Goal: Task Accomplishment & Management: Manage account settings

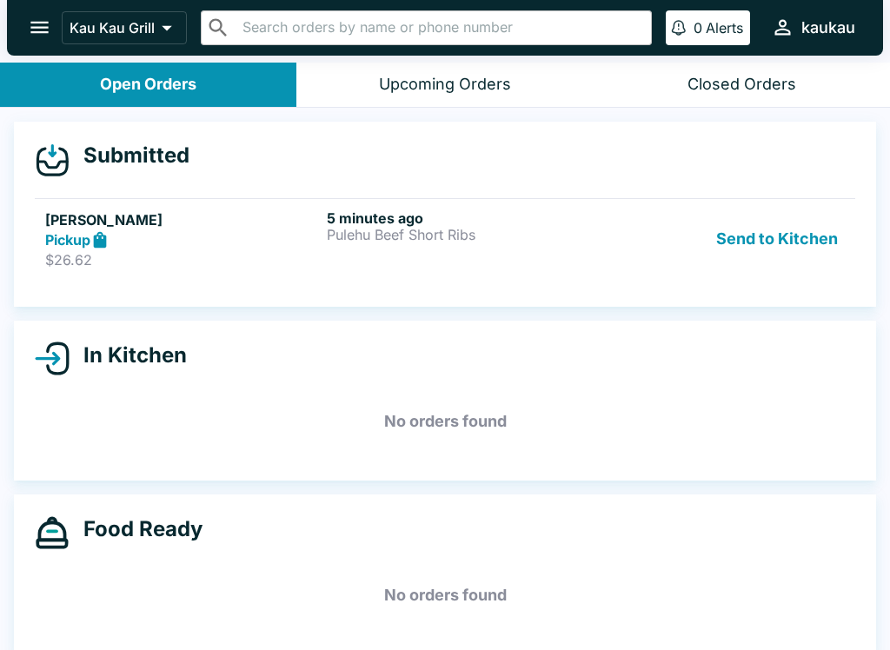
click at [770, 229] on button "Send to Kitchen" at bounding box center [777, 240] width 136 height 60
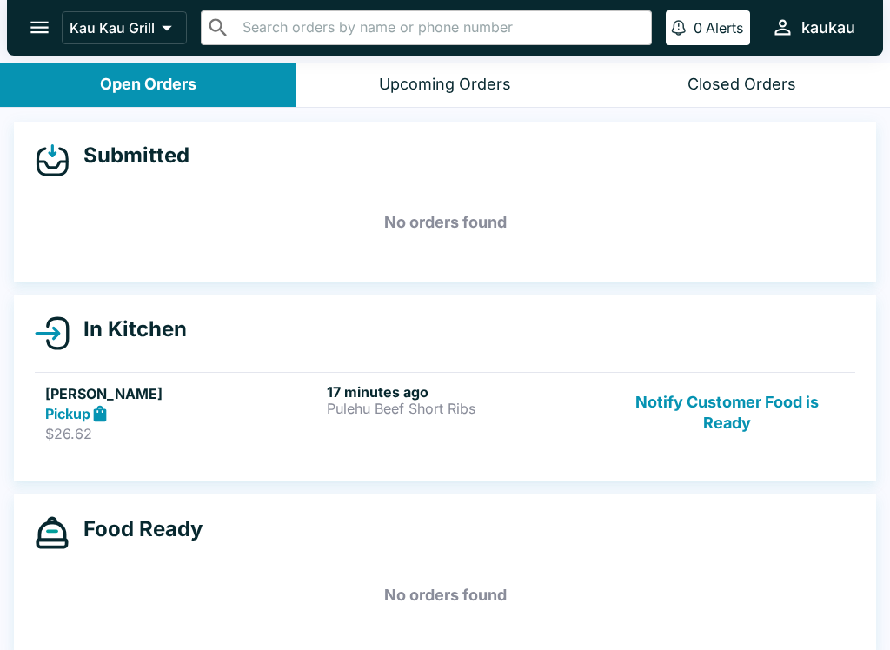
click at [381, 403] on p "Pulehu Beef Short Ribs" at bounding box center [464, 409] width 275 height 16
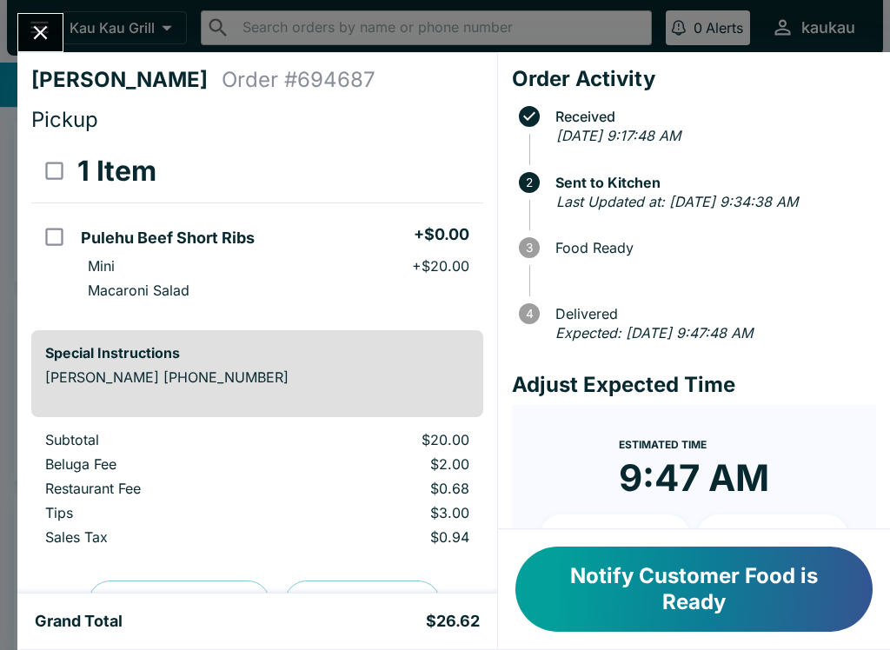
click at [695, 596] on button "Notify Customer Food is Ready" at bounding box center [694, 589] width 357 height 85
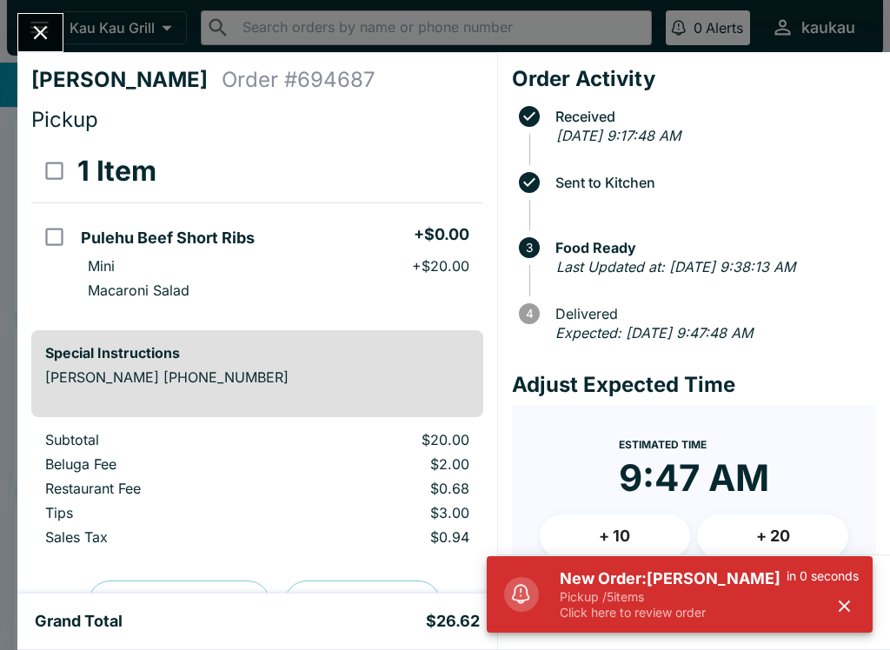
click at [64, 23] on div "[PERSON_NAME] Order # 694687 Pickup 1 Item Pulehu Beef Short Ribs + $0.00 Mini …" at bounding box center [445, 325] width 890 height 650
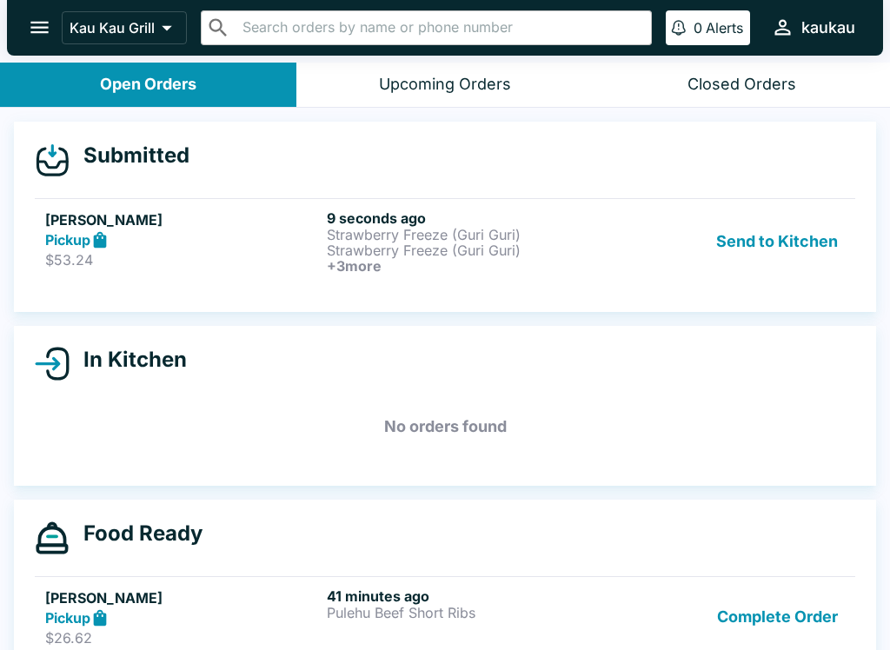
click at [742, 236] on button "Send to Kitchen" at bounding box center [777, 242] width 136 height 64
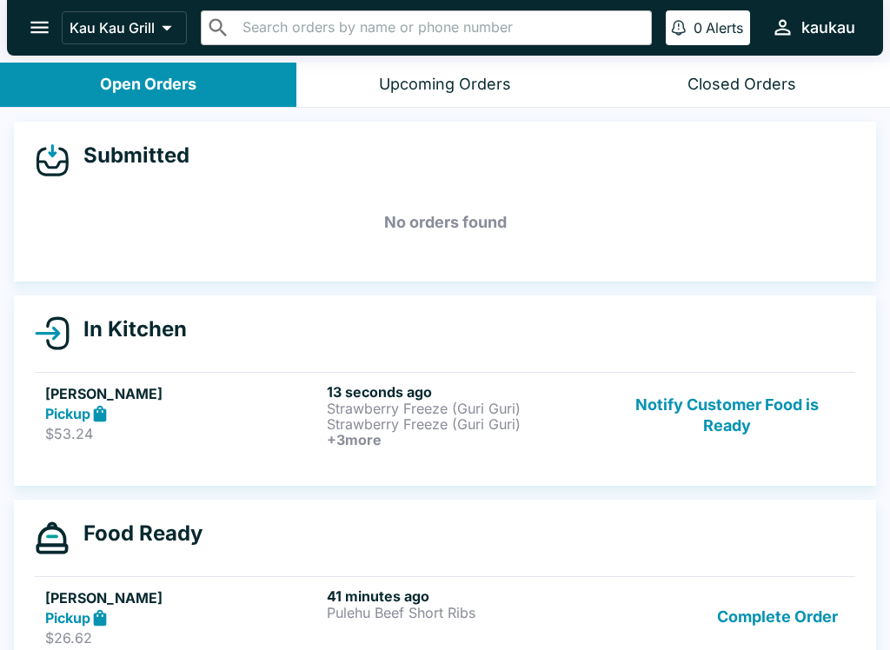
click at [412, 408] on p "Strawberry Freeze (Guri Guri)" at bounding box center [464, 409] width 275 height 16
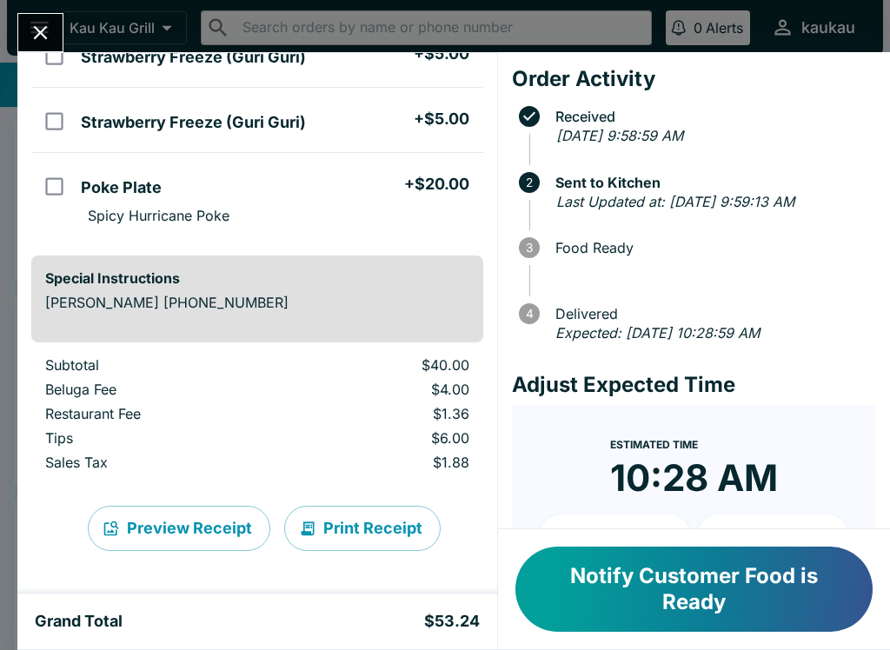
scroll to position [311, 0]
click at [672, 602] on button "Notify Customer Food is Ready" at bounding box center [694, 589] width 357 height 85
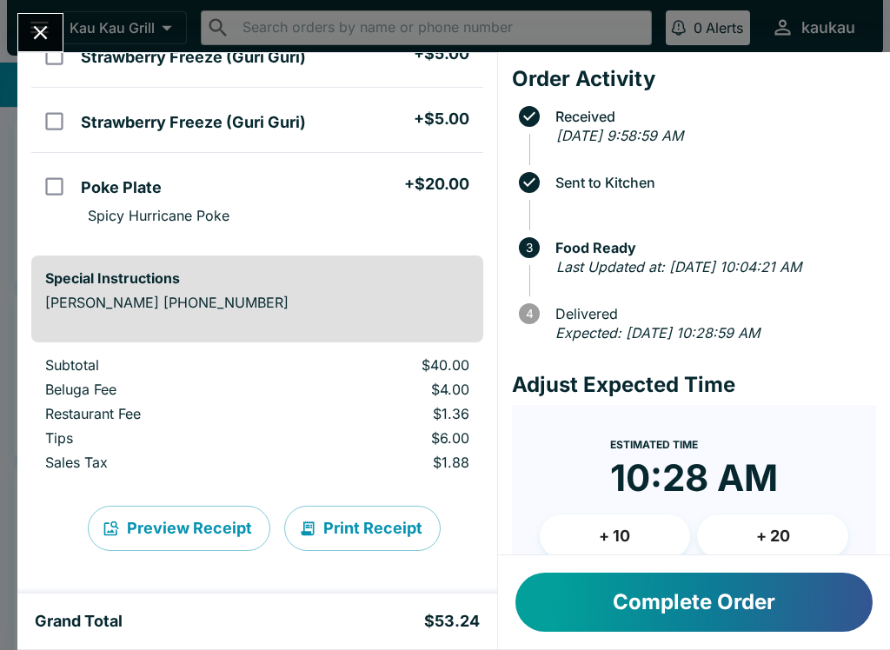
click at [33, 30] on icon "Close" at bounding box center [40, 32] width 23 height 23
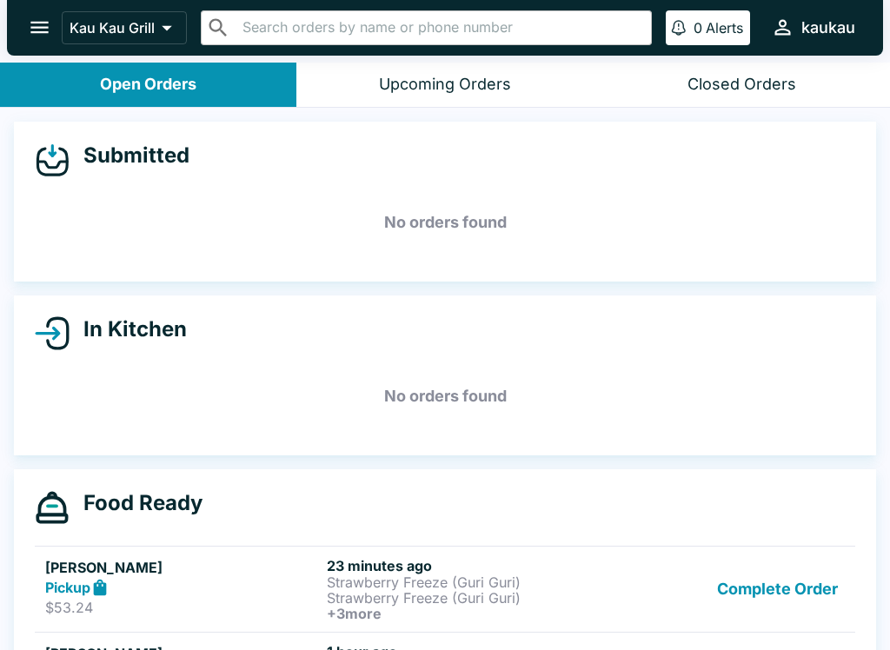
click at [755, 576] on button "Complete Order" at bounding box center [777, 589] width 135 height 64
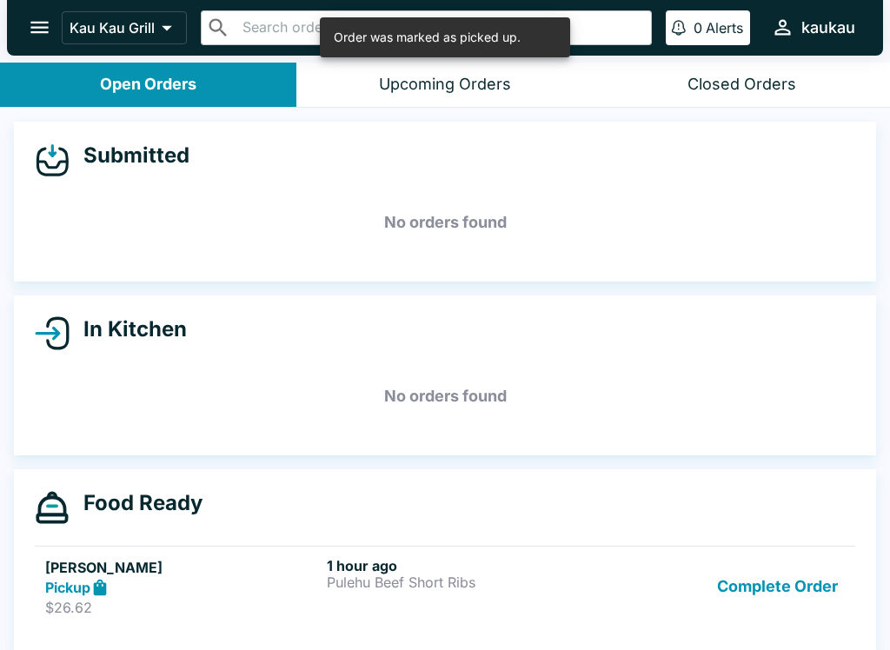
click at [392, 581] on p "Pulehu Beef Short Ribs" at bounding box center [464, 583] width 275 height 16
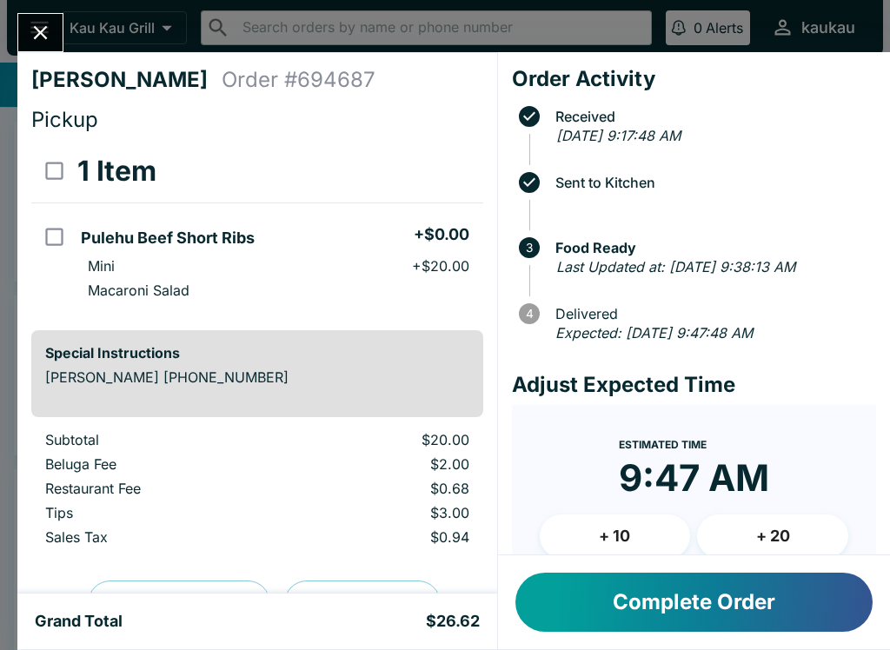
click at [34, 18] on button "Close" at bounding box center [40, 32] width 44 height 37
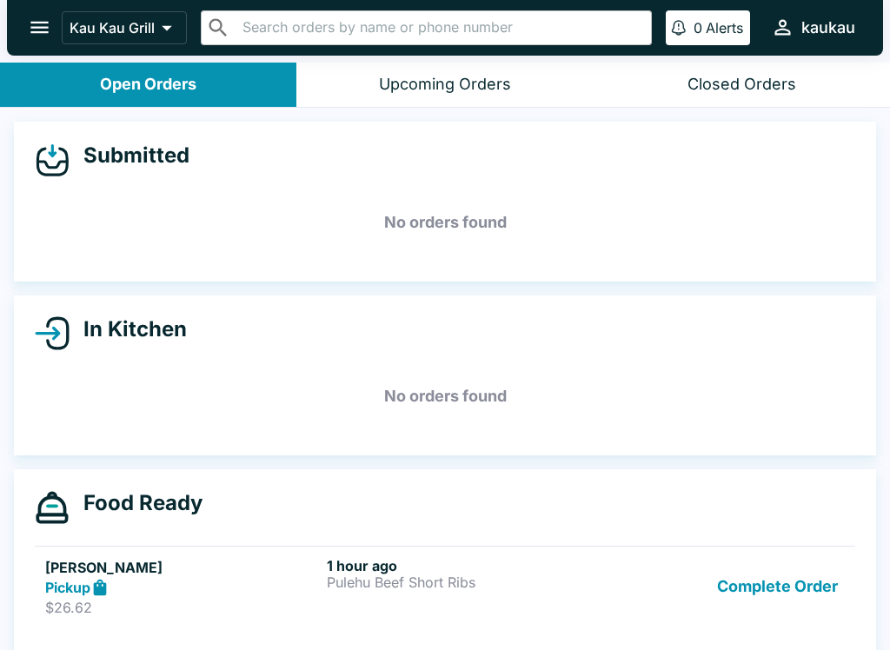
click at [780, 583] on button "Complete Order" at bounding box center [777, 587] width 135 height 60
